Goal: Task Accomplishment & Management: Manage account settings

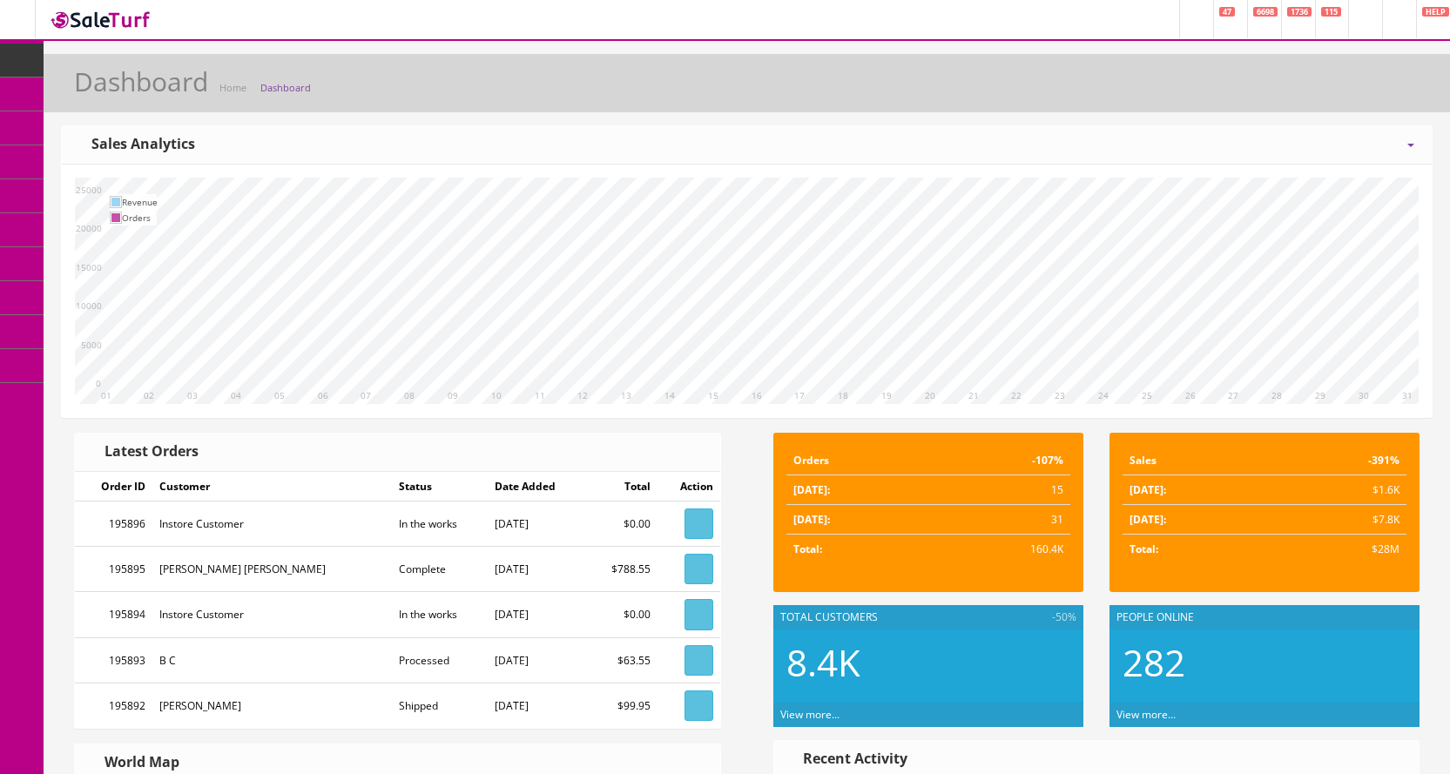
click at [101, 95] on icon at bounding box center [92, 93] width 18 height 14
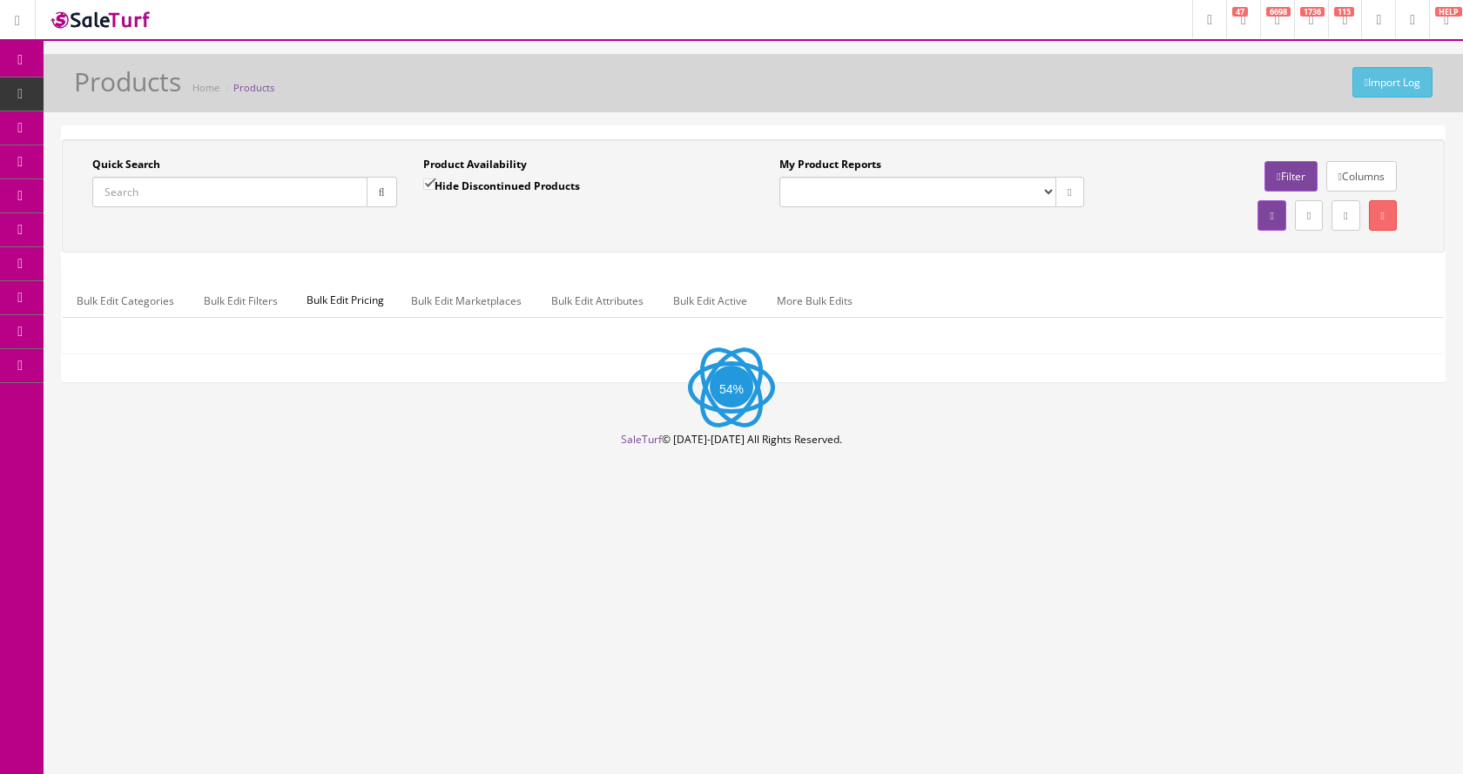
click at [188, 181] on input "Quick Search" at bounding box center [229, 192] width 275 height 30
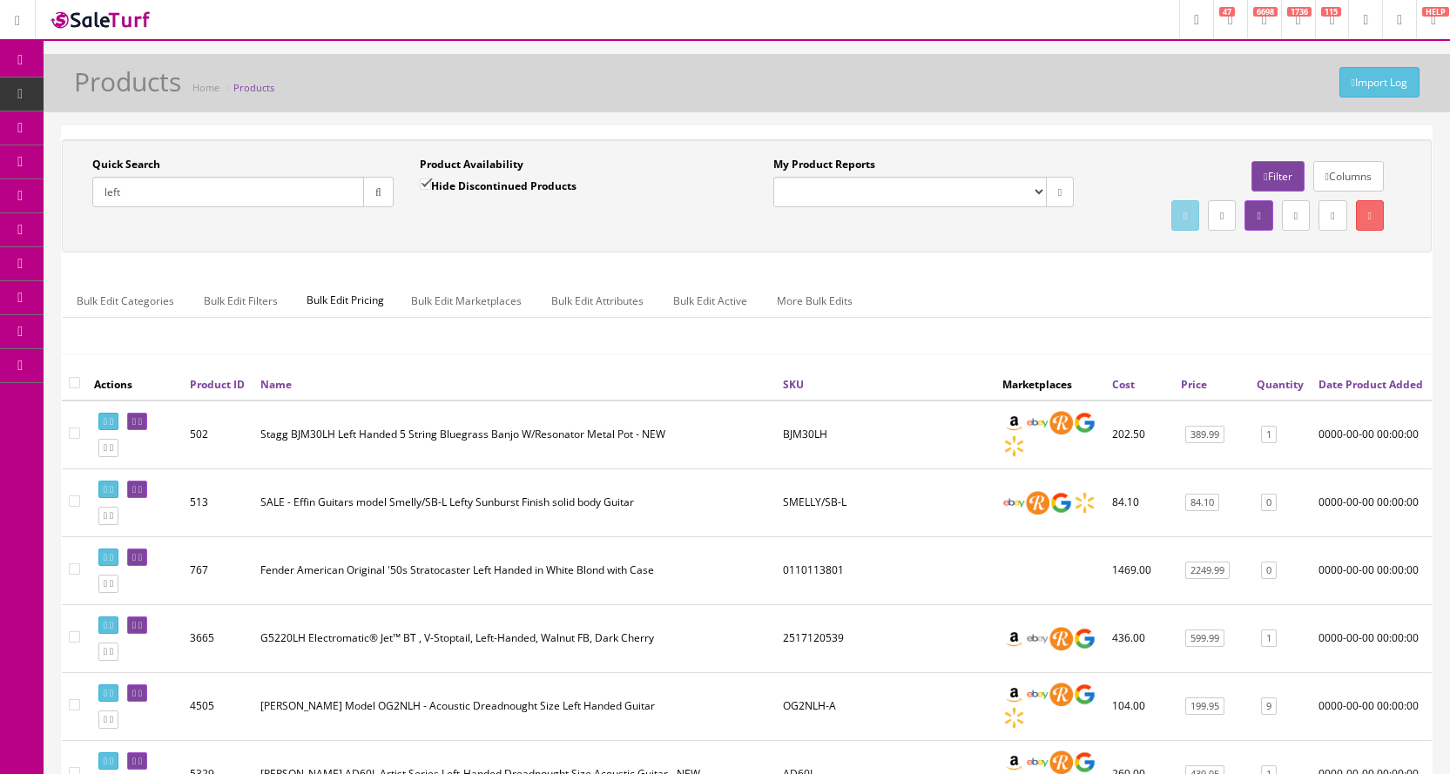
click at [288, 195] on input "left" at bounding box center [228, 192] width 272 height 30
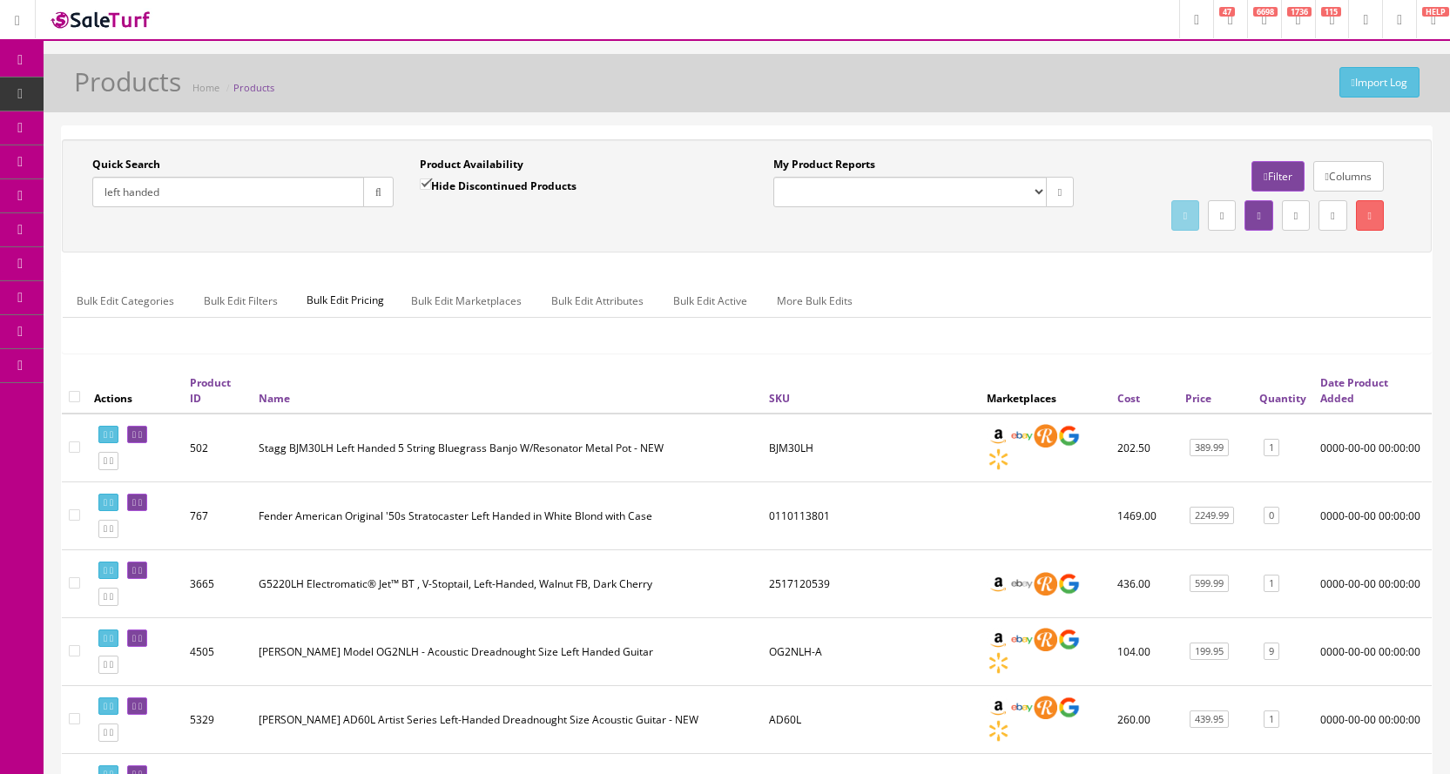
click at [1353, 180] on link "Columns" at bounding box center [1348, 176] width 71 height 30
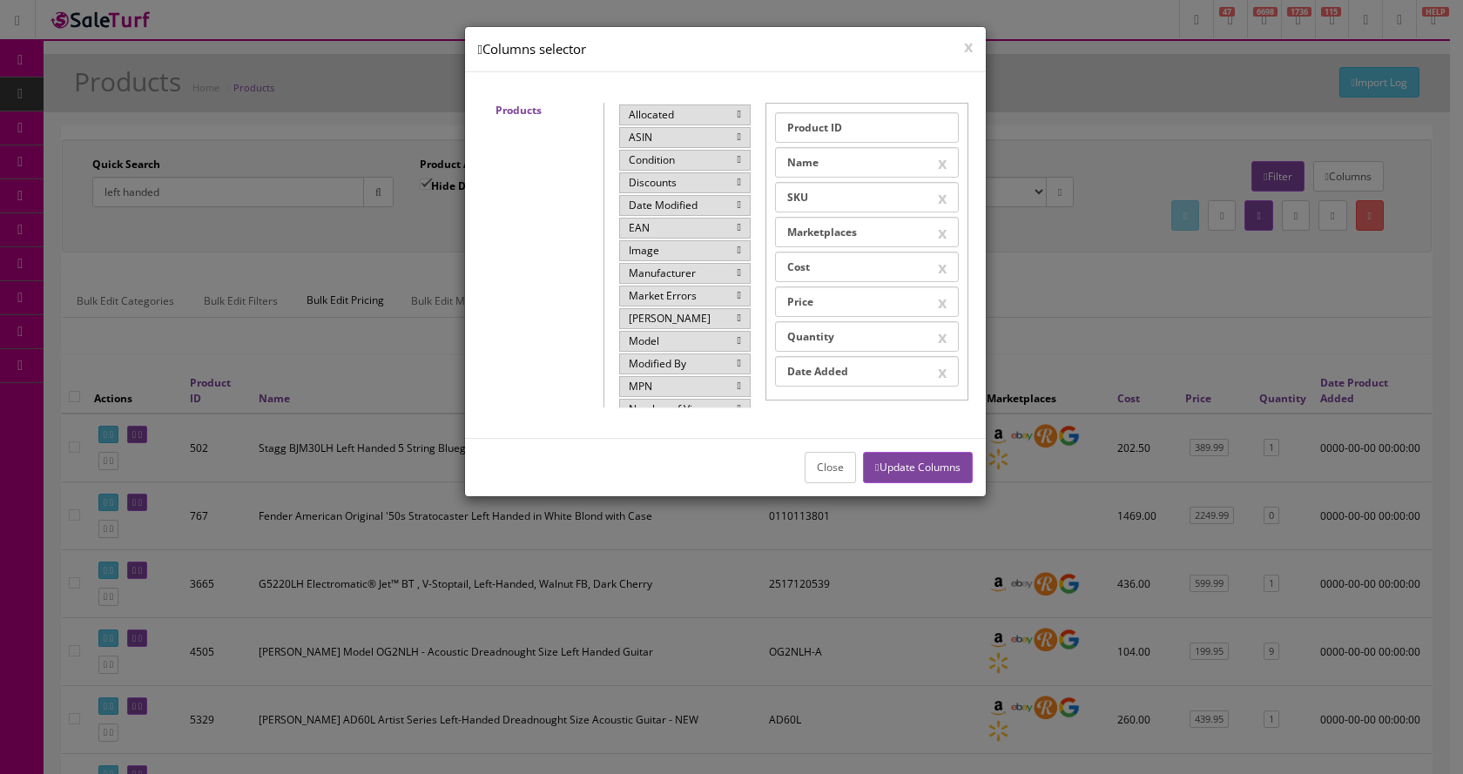
click at [737, 253] on icon at bounding box center [738, 250] width 3 height 10
click at [905, 469] on button "Update Columns" at bounding box center [917, 467] width 109 height 30
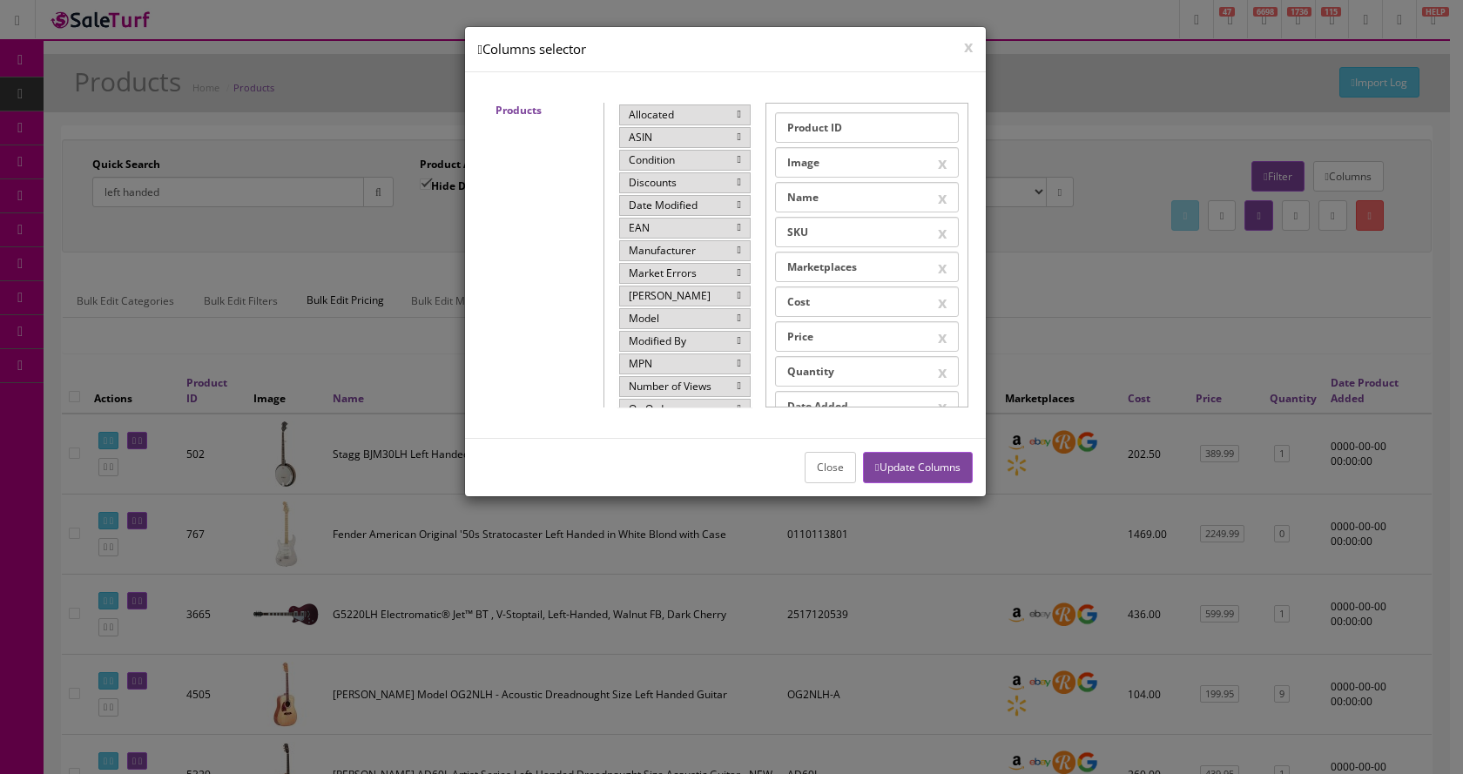
click at [1115, 349] on div at bounding box center [731, 387] width 1463 height 774
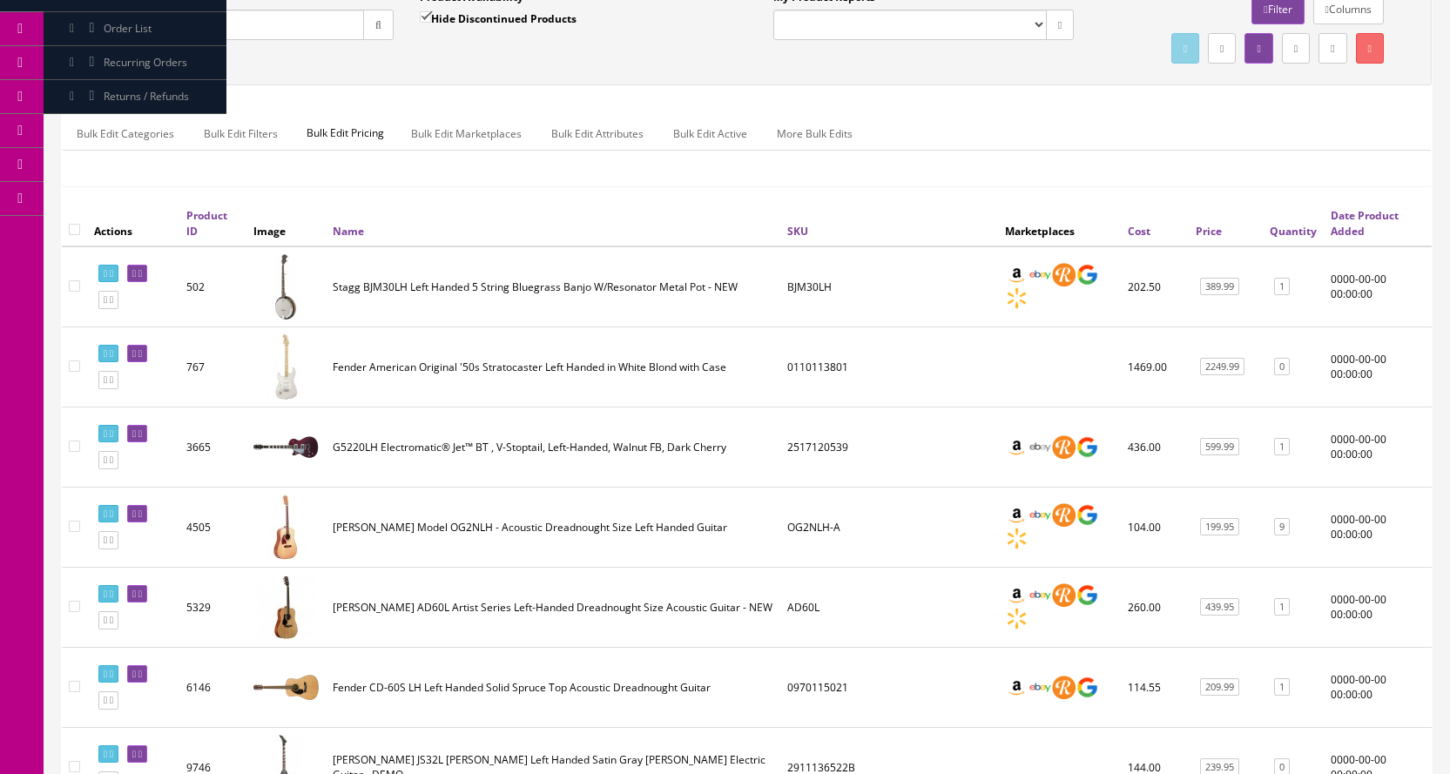
scroll to position [174, 0]
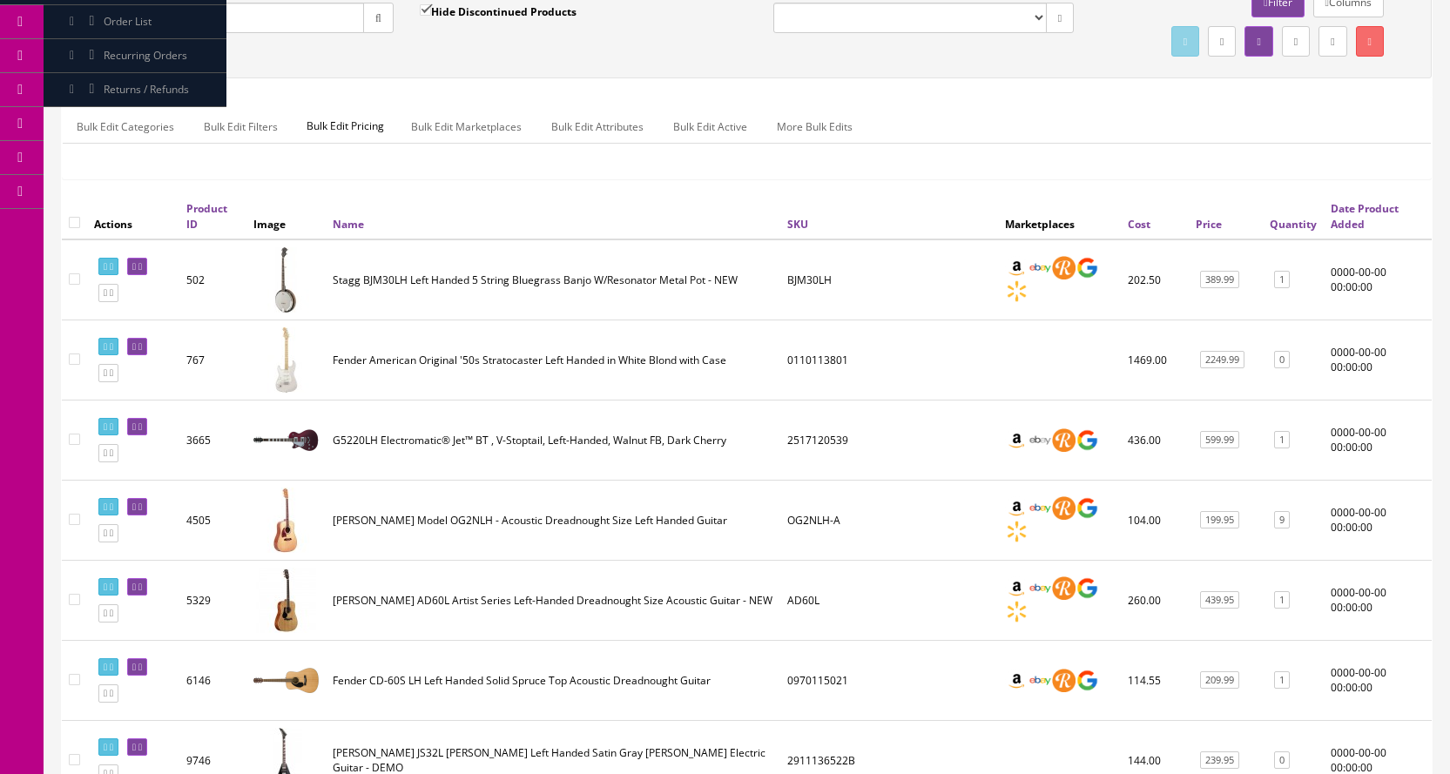
click at [200, 16] on input "left handed" at bounding box center [228, 18] width 272 height 30
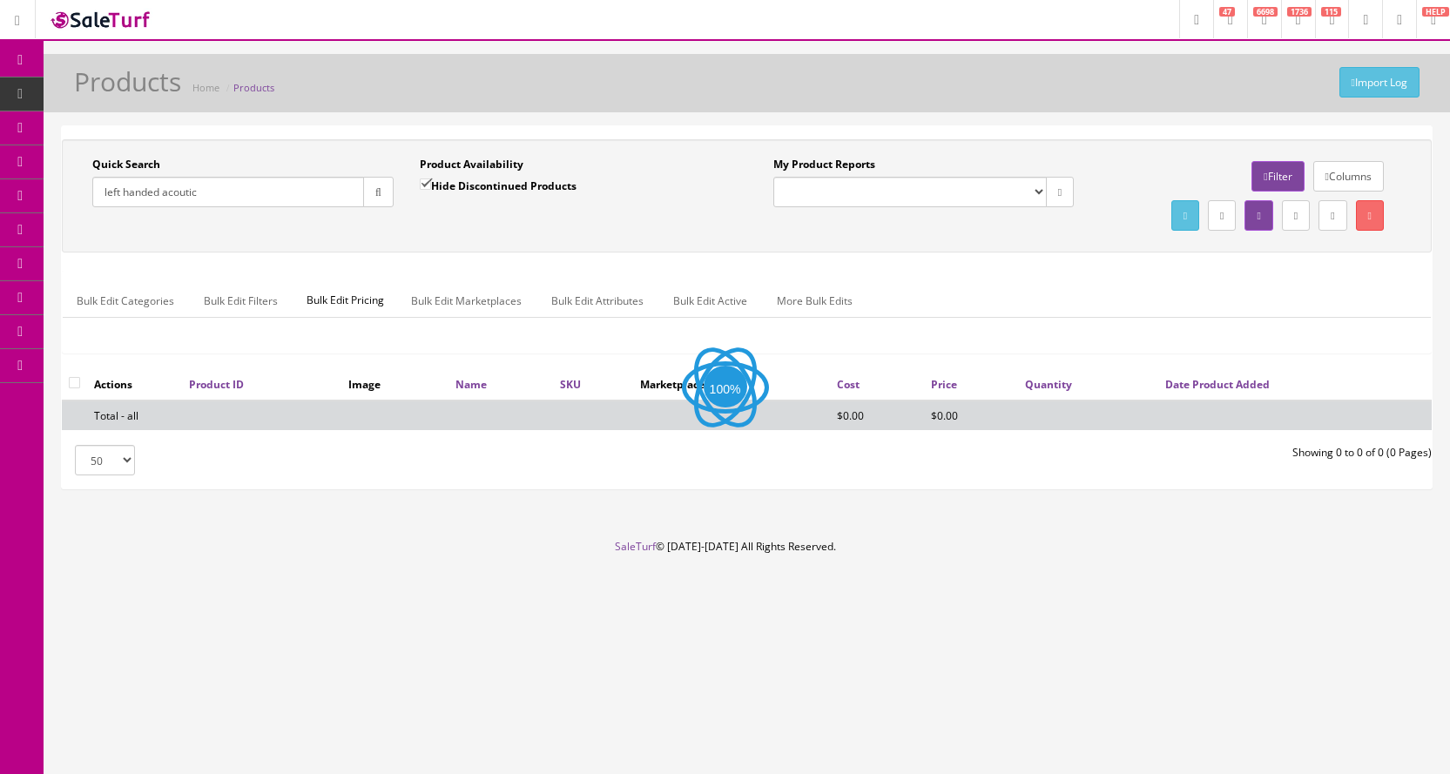
scroll to position [0, 0]
click at [231, 191] on input "left handed acoutic" at bounding box center [229, 192] width 275 height 30
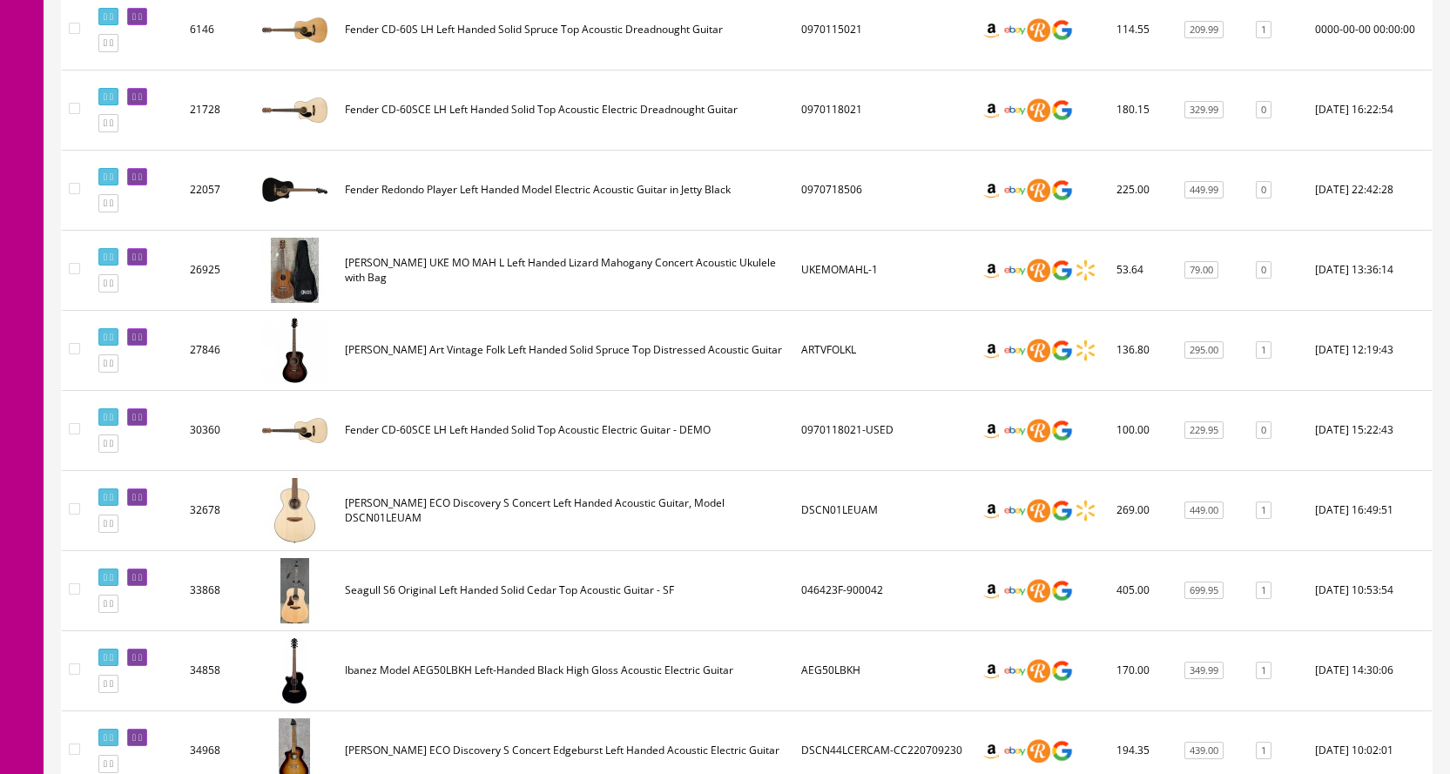
scroll to position [609, 0]
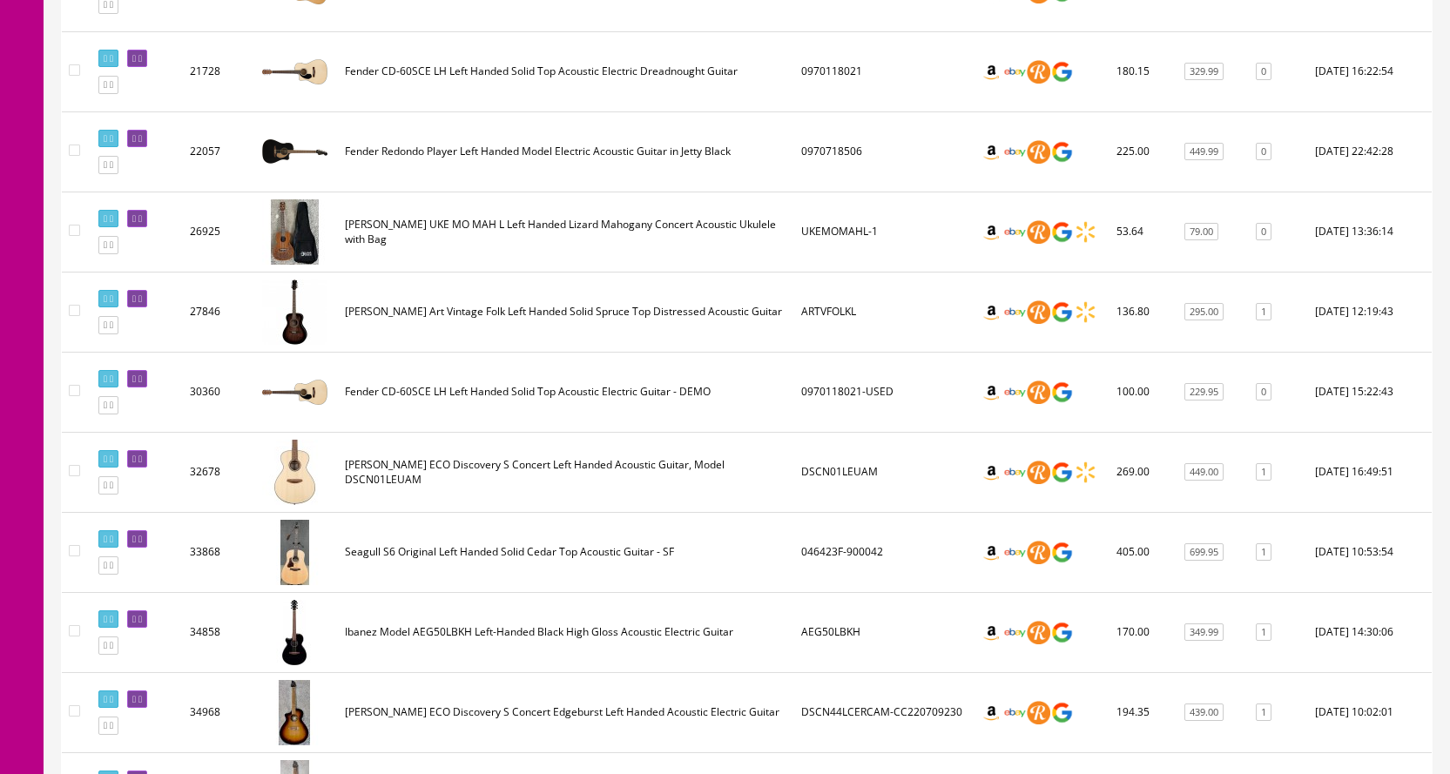
type input "left handed acoustic"
click at [288, 323] on img at bounding box center [294, 311] width 65 height 65
click at [142, 299] on icon at bounding box center [139, 299] width 3 height 10
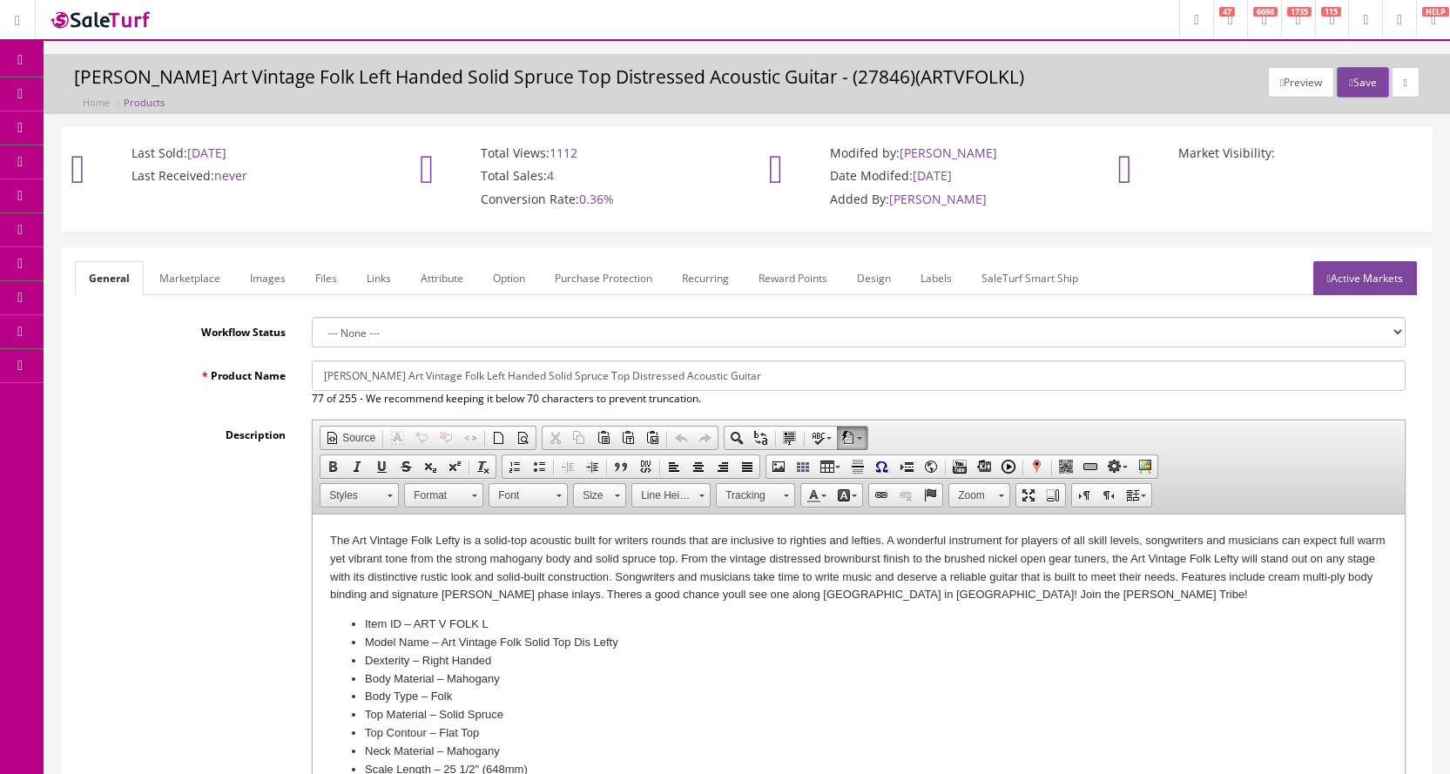
click at [266, 281] on link "Images" at bounding box center [268, 278] width 64 height 34
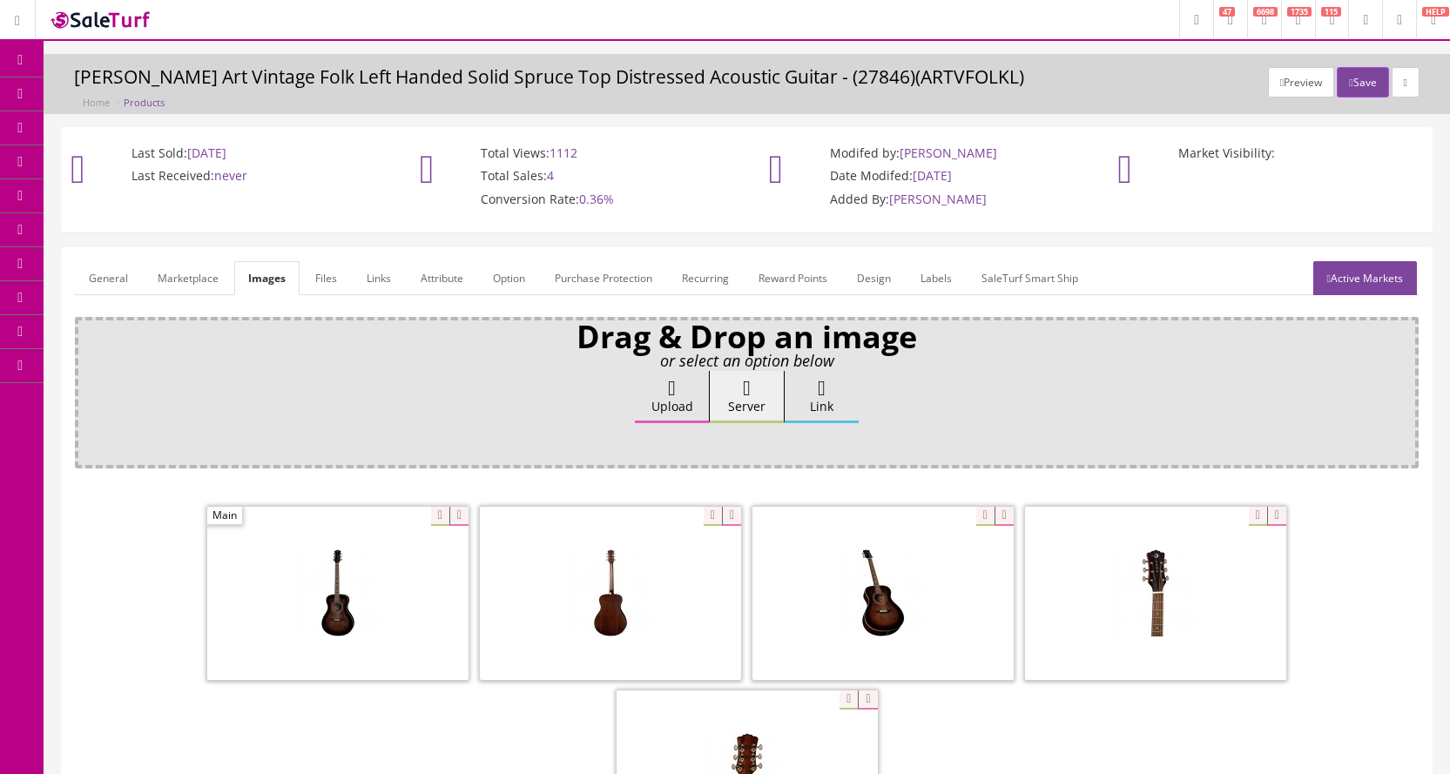
scroll to position [87, 0]
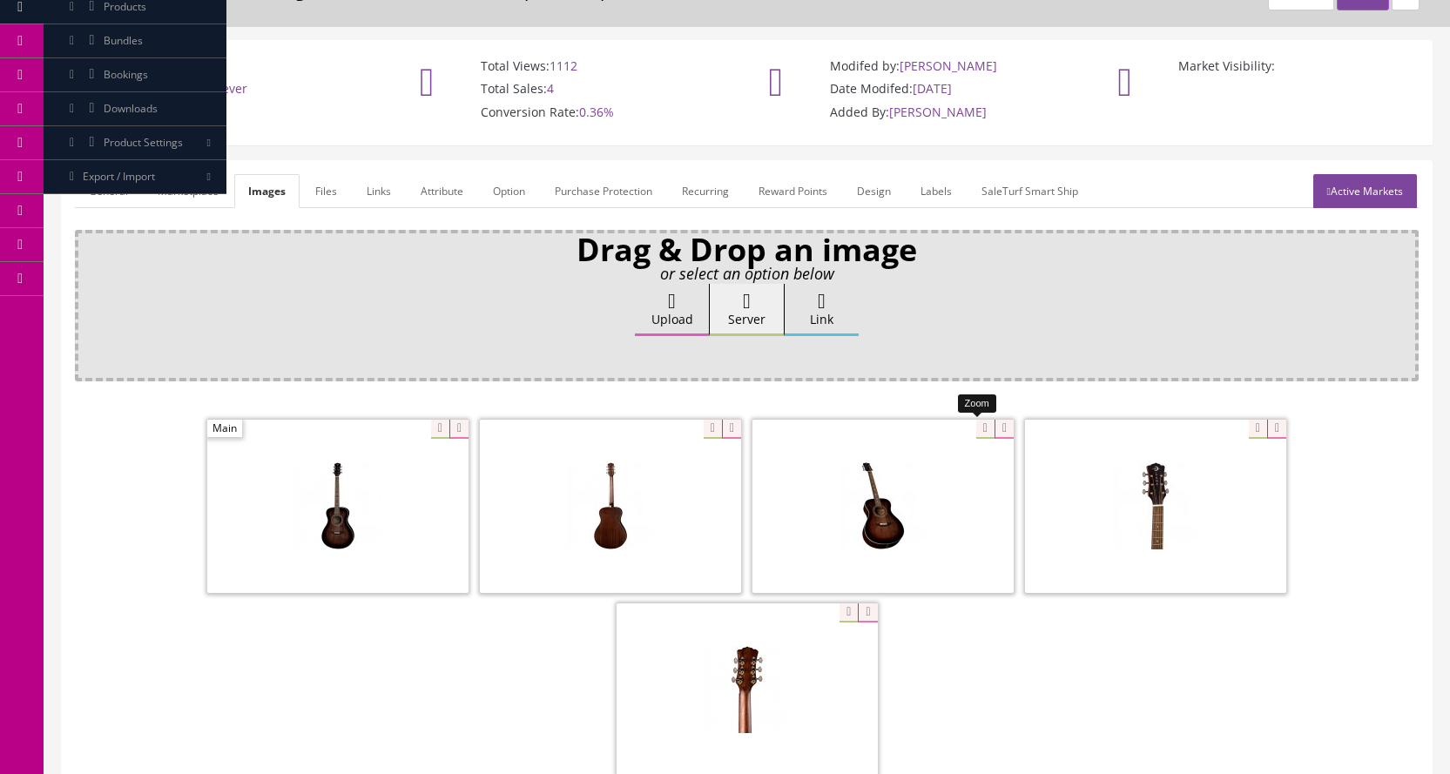
click at [972, 428] on div at bounding box center [882, 506] width 261 height 174
click at [1094, 381] on div "Drag & Drop an image or select an option below Upload Server Link Ok WM Left To…" at bounding box center [746, 538] width 1343 height 616
